Goal: Information Seeking & Learning: Learn about a topic

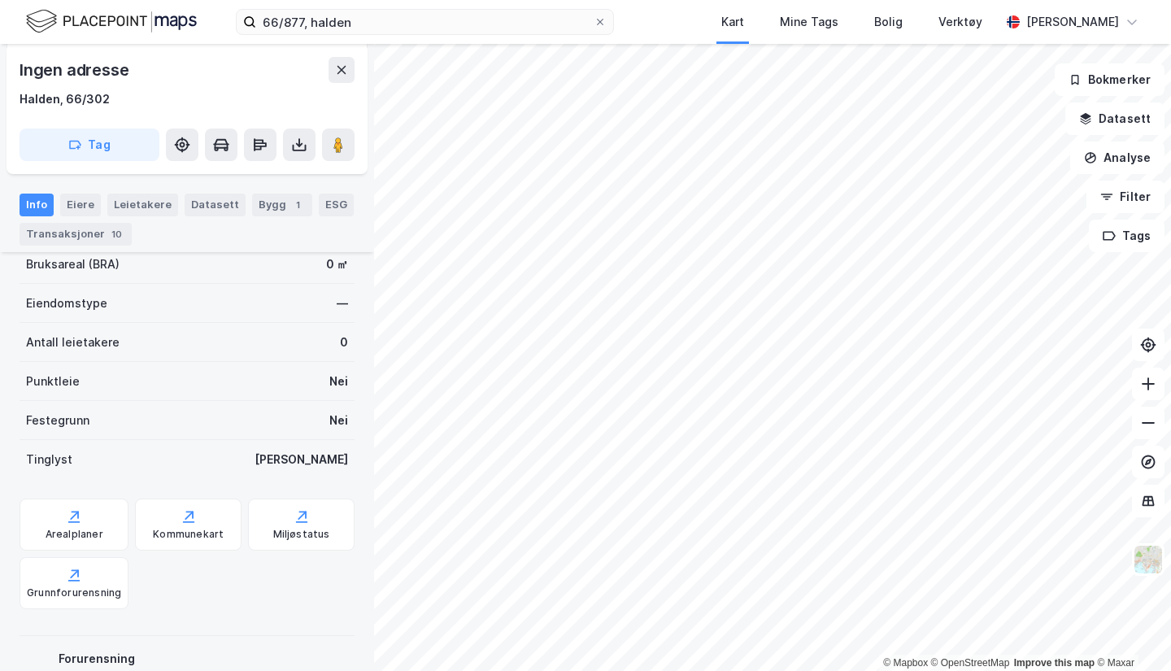
scroll to position [325, 0]
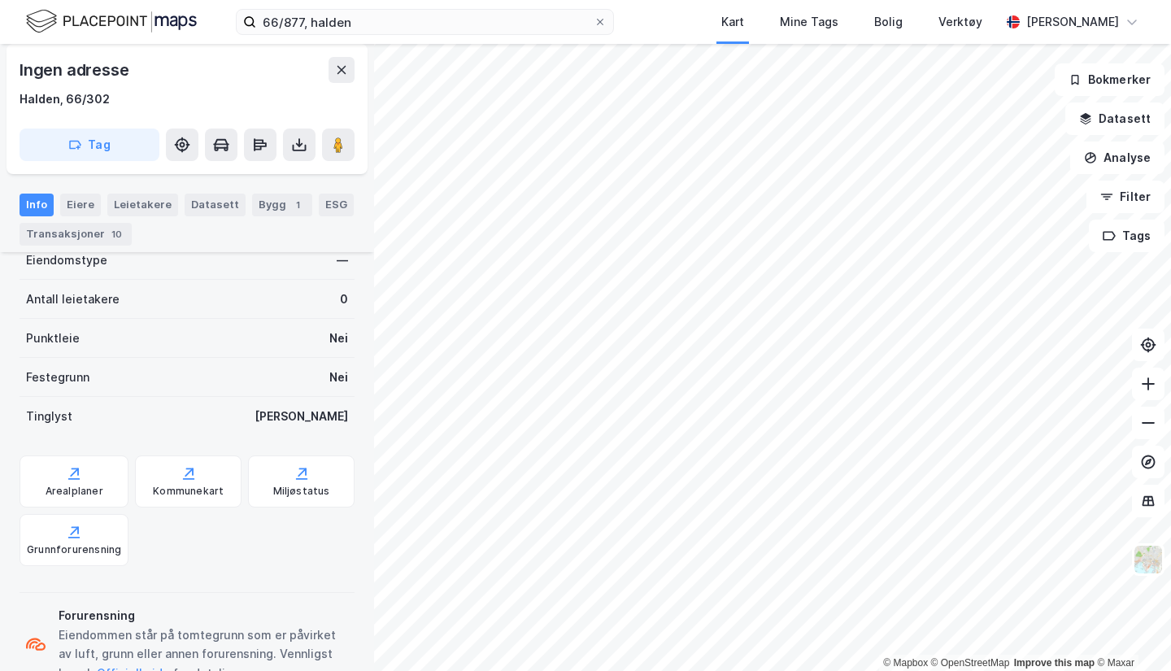
click at [92, 487] on div "Arealplaner" at bounding box center [75, 491] width 58 height 13
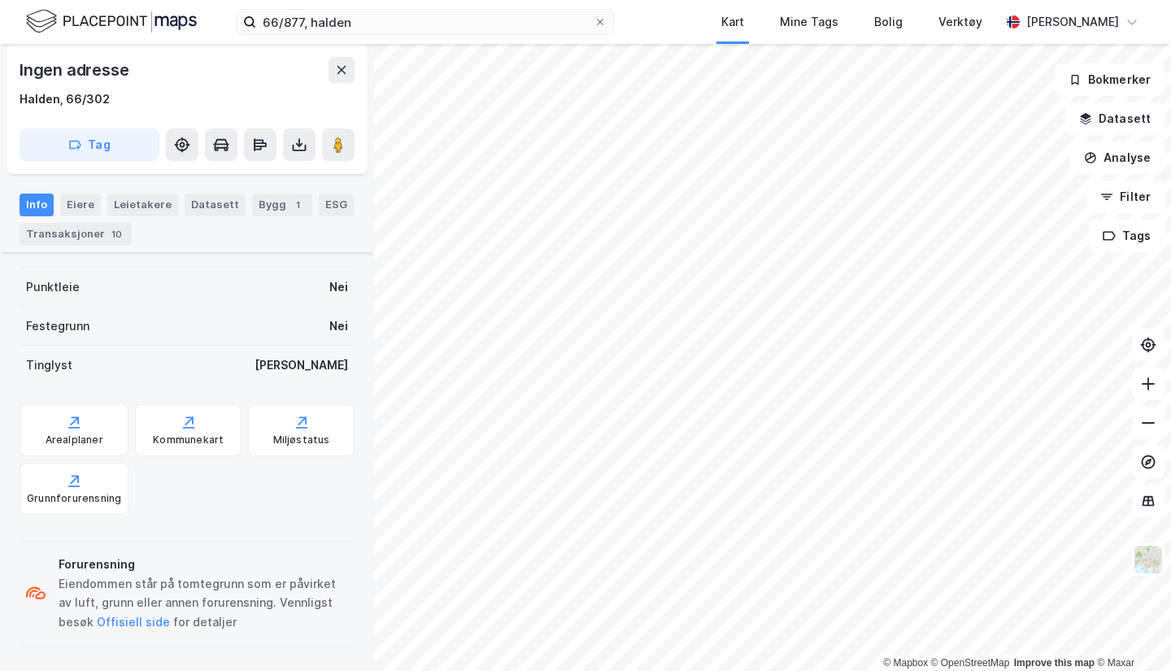
click at [89, 432] on div "Arealplaner" at bounding box center [74, 430] width 109 height 52
